Goal: Task Accomplishment & Management: Use online tool/utility

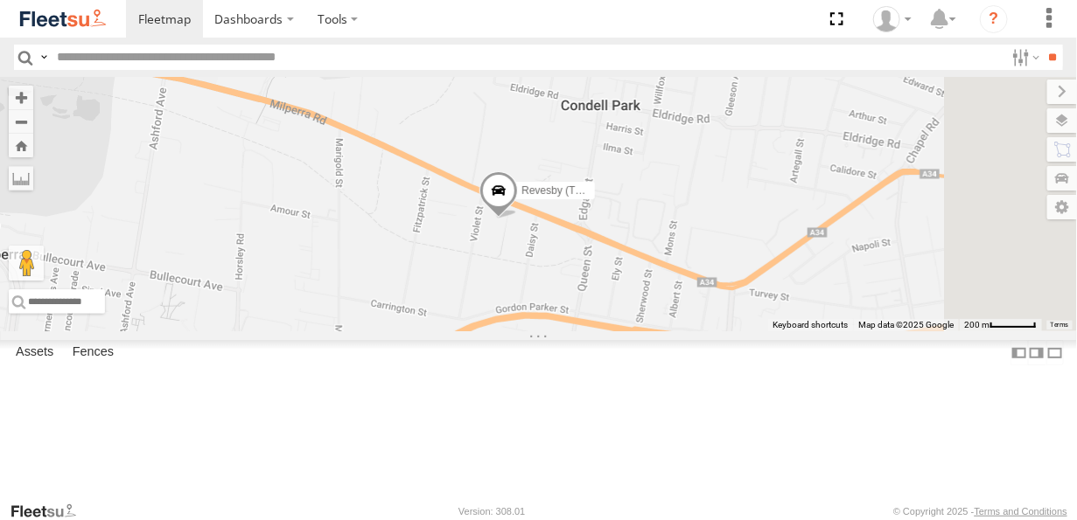
drag, startPoint x: 887, startPoint y: 393, endPoint x: 661, endPoint y: 270, distance: 256.7
click at [658, 264] on div "Revesby (T07 - [PERSON_NAME])" at bounding box center [538, 204] width 1077 height 255
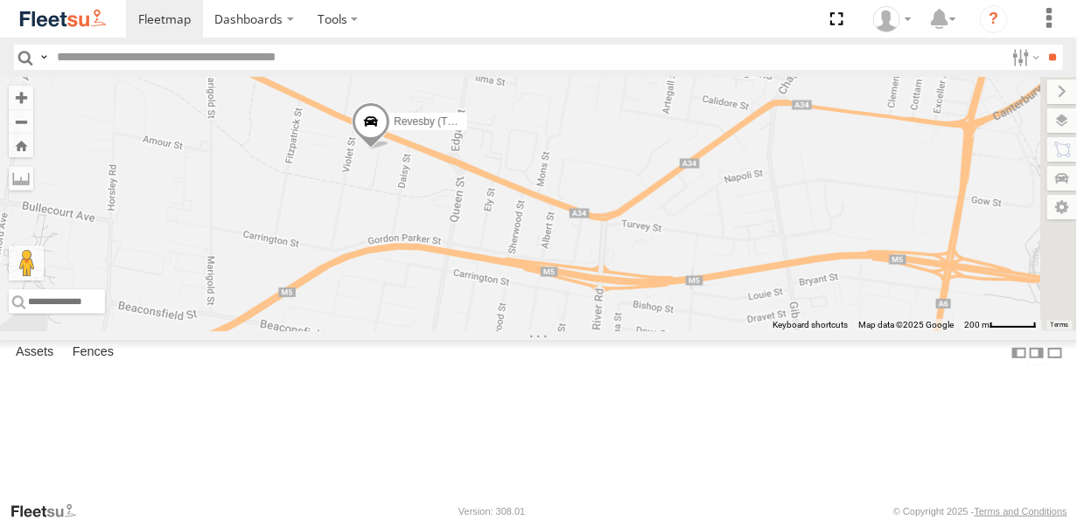
drag, startPoint x: 581, startPoint y: 260, endPoint x: 613, endPoint y: 299, distance: 51.0
click at [619, 298] on div "Revesby (T07 - [PERSON_NAME])" at bounding box center [538, 204] width 1077 height 255
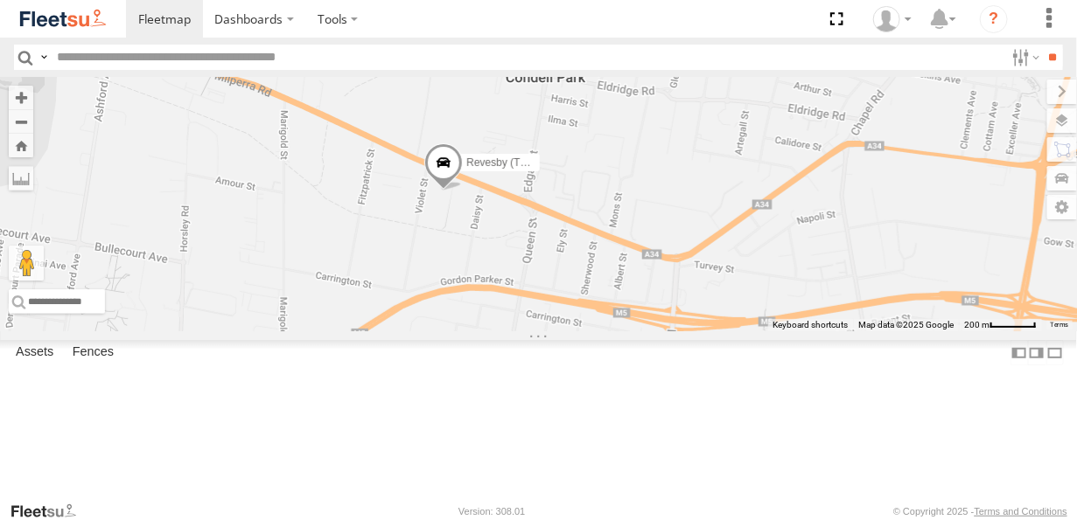
drag, startPoint x: 520, startPoint y: 243, endPoint x: 708, endPoint y: 305, distance: 198.0
click at [656, 303] on div "Revesby (T07 - [PERSON_NAME])" at bounding box center [538, 204] width 1077 height 255
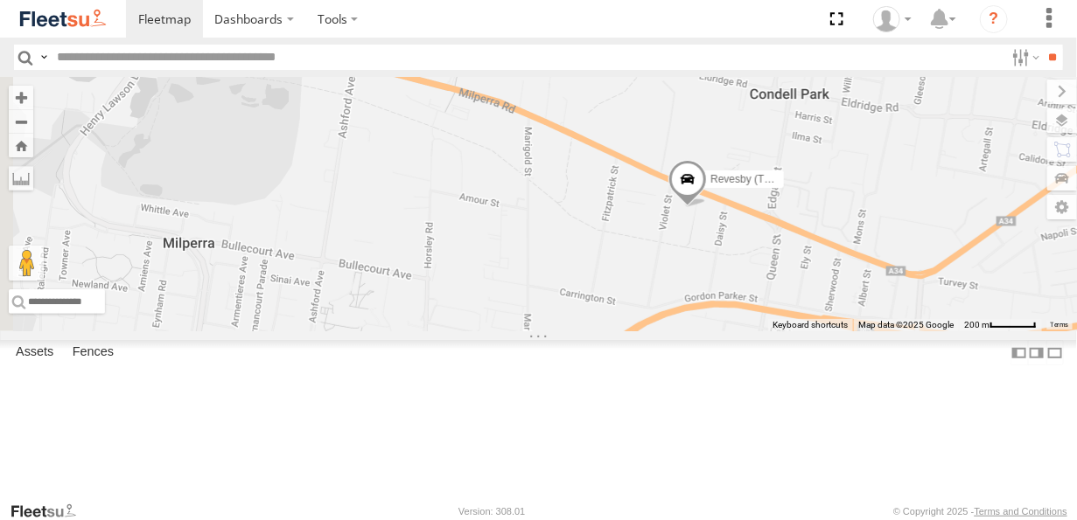
drag, startPoint x: 670, startPoint y: 298, endPoint x: 779, endPoint y: 258, distance: 116.5
click at [778, 258] on div "Revesby (T07 - [PERSON_NAME])" at bounding box center [538, 204] width 1077 height 255
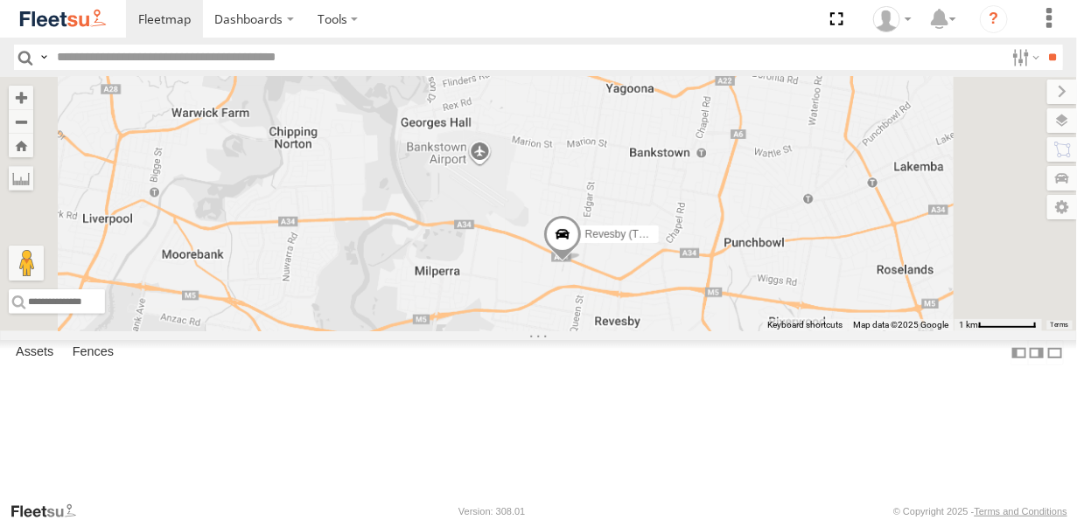
drag, startPoint x: 725, startPoint y: 246, endPoint x: 707, endPoint y: 332, distance: 88.5
click at [707, 331] on div "Revesby (T07 - [PERSON_NAME])" at bounding box center [538, 204] width 1077 height 255
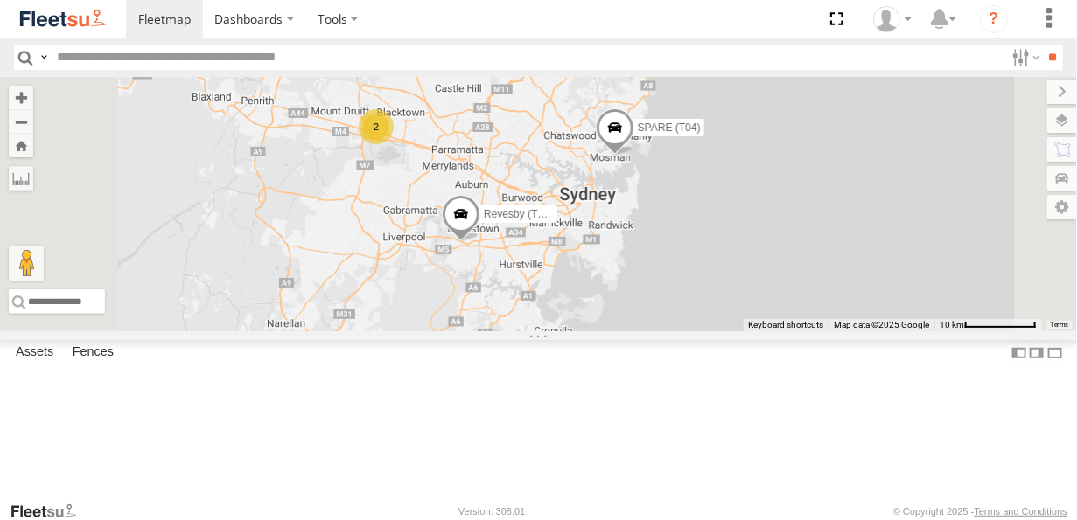
drag, startPoint x: 625, startPoint y: 237, endPoint x: 610, endPoint y: 269, distance: 36.0
click at [617, 276] on div "Revesby (T07 - Dave) SPARE (T04) 2" at bounding box center [538, 204] width 1077 height 255
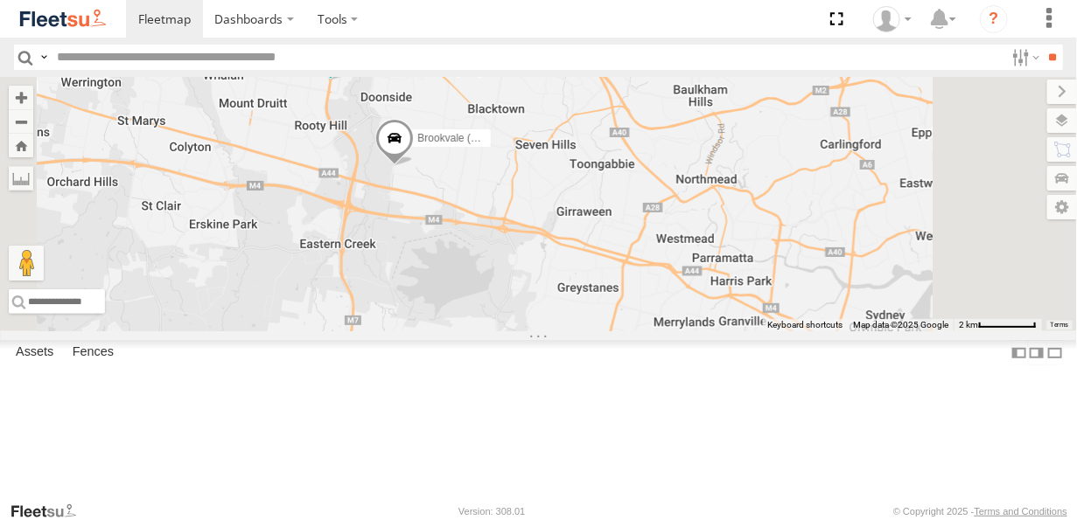
drag, startPoint x: 578, startPoint y: 196, endPoint x: 567, endPoint y: 282, distance: 86.5
click at [567, 282] on div "Revesby (T07 - Dave) SPARE (T04) Brookvale (T10 - Gary) Blacktown #2 (T05 - Ton…" at bounding box center [538, 204] width 1077 height 255
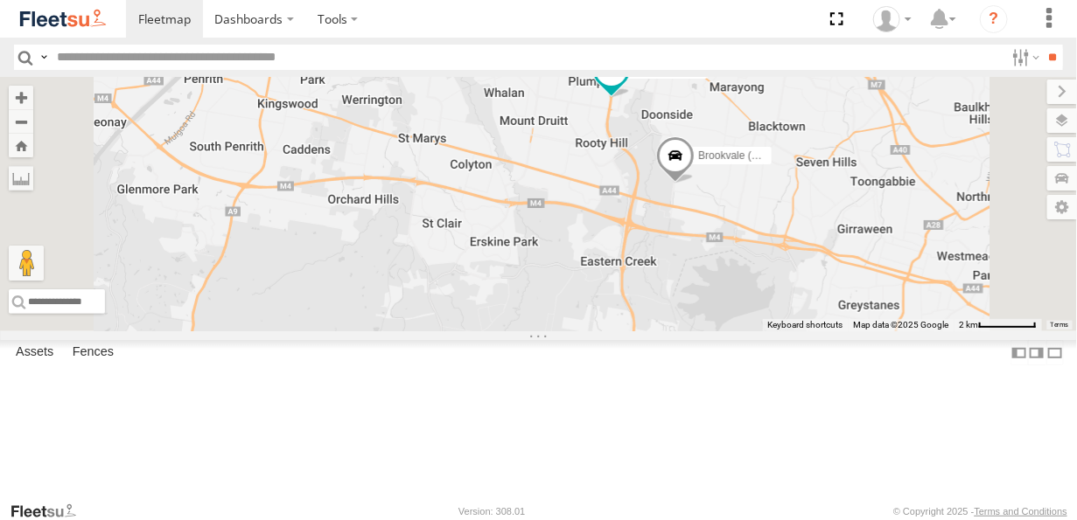
drag, startPoint x: 897, startPoint y: 268, endPoint x: 778, endPoint y: 456, distance: 222.5
click at [778, 331] on div "Rural (T08 - [PERSON_NAME]) Blacktown #1 (T09 - [PERSON_NAME]) Revesby (T07 - […" at bounding box center [538, 204] width 1077 height 255
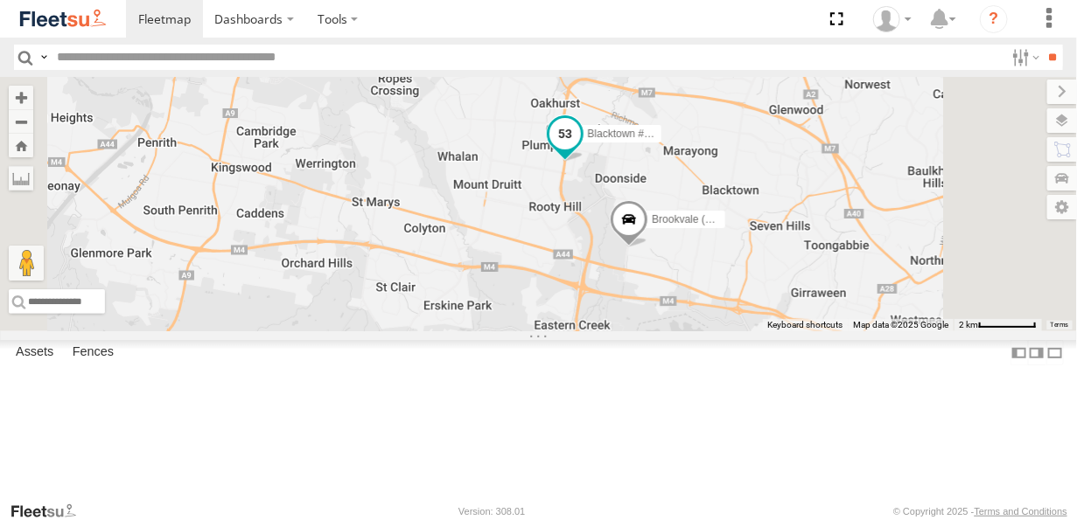
click at [580, 149] on span at bounding box center [563, 132] width 31 height 31
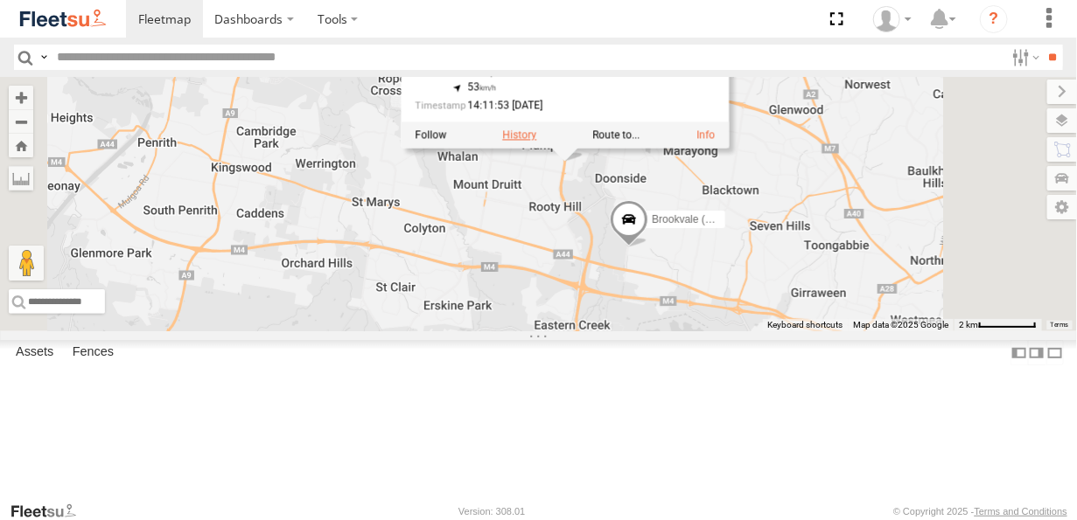
click at [536, 141] on label at bounding box center [519, 135] width 34 height 12
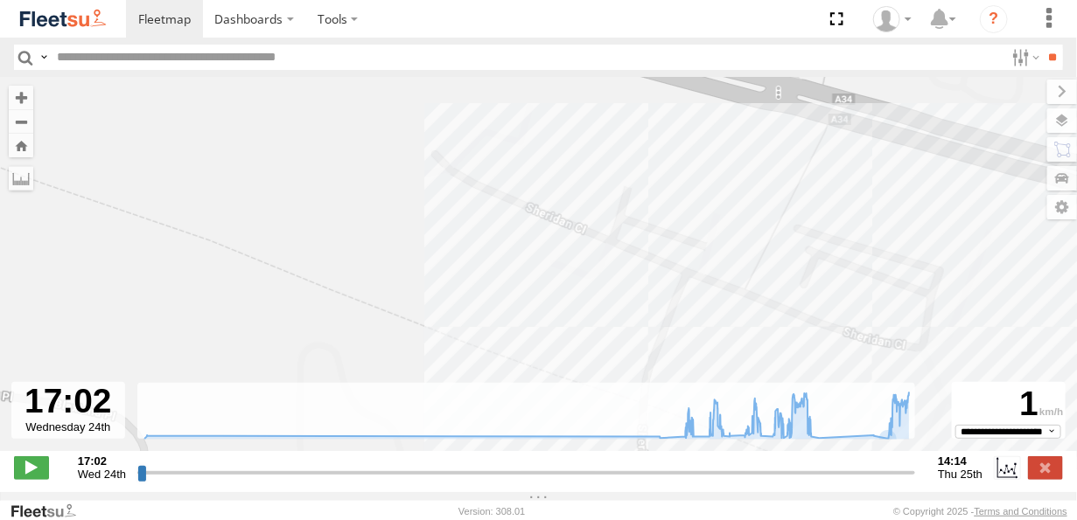
click at [886, 481] on input "range" at bounding box center [526, 472] width 778 height 17
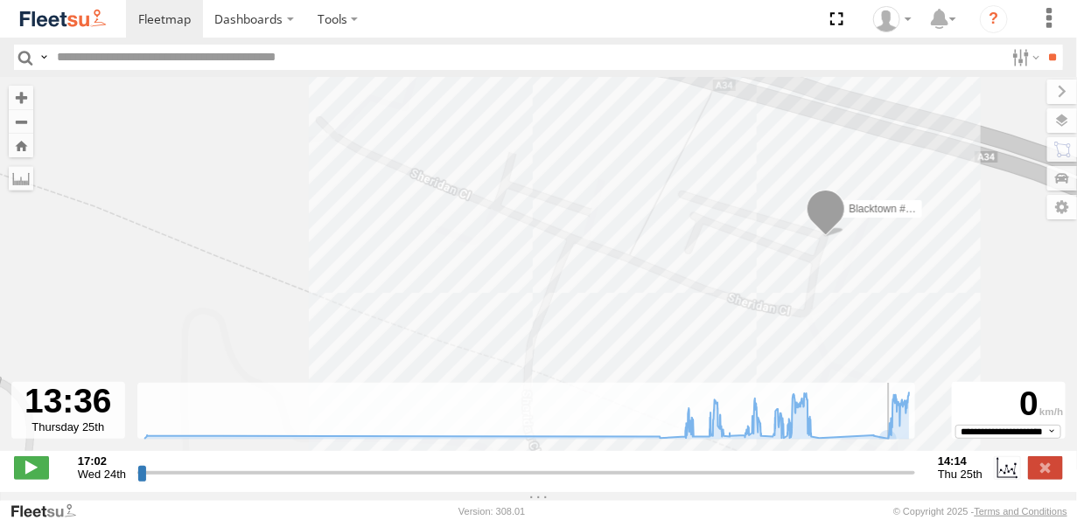
click at [888, 481] on input "range" at bounding box center [526, 472] width 778 height 17
type input "**********"
click at [887, 481] on input "range" at bounding box center [526, 472] width 778 height 17
